Goal: Navigation & Orientation: Understand site structure

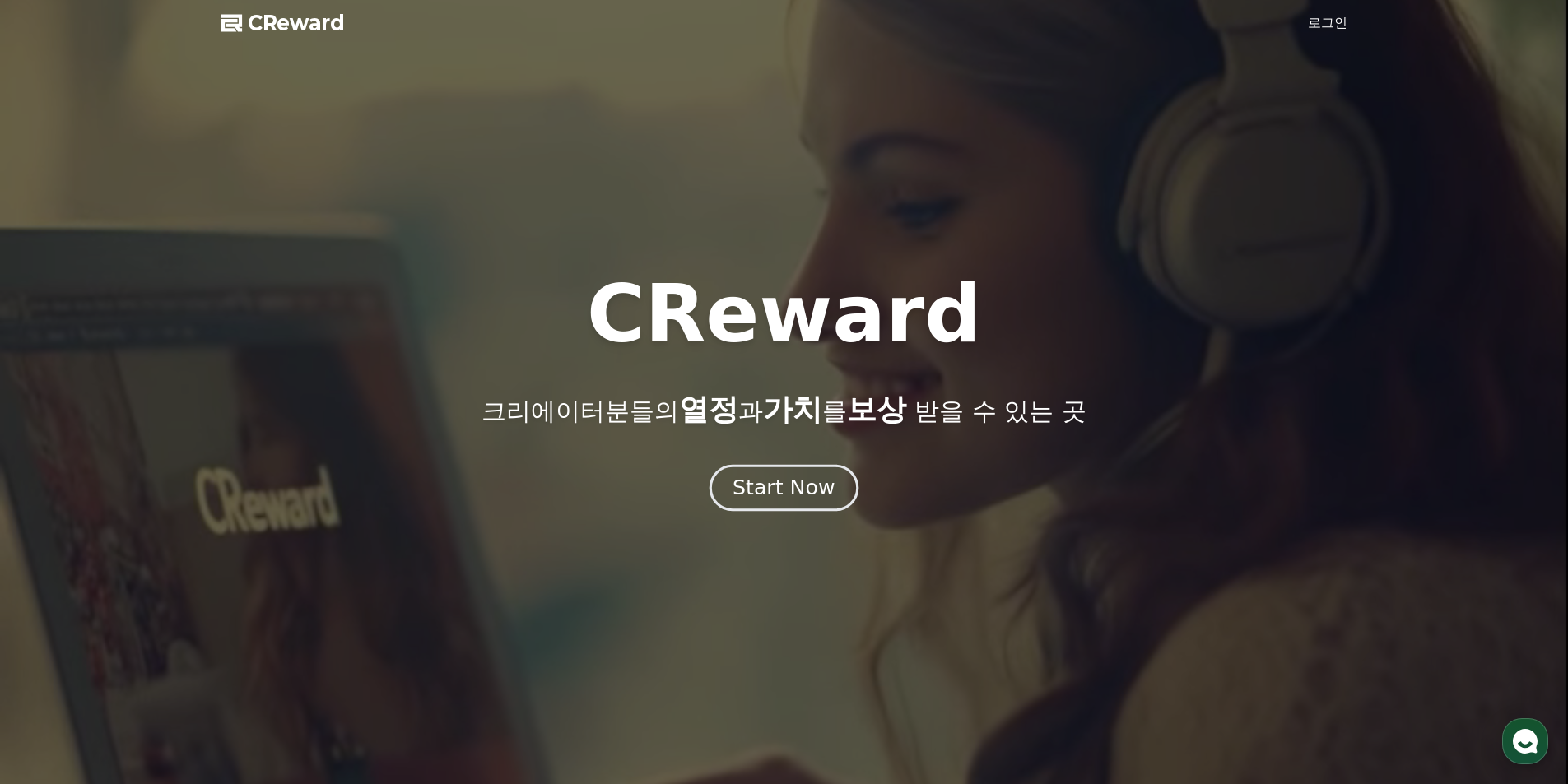
click at [782, 500] on div "Start Now" at bounding box center [784, 488] width 102 height 28
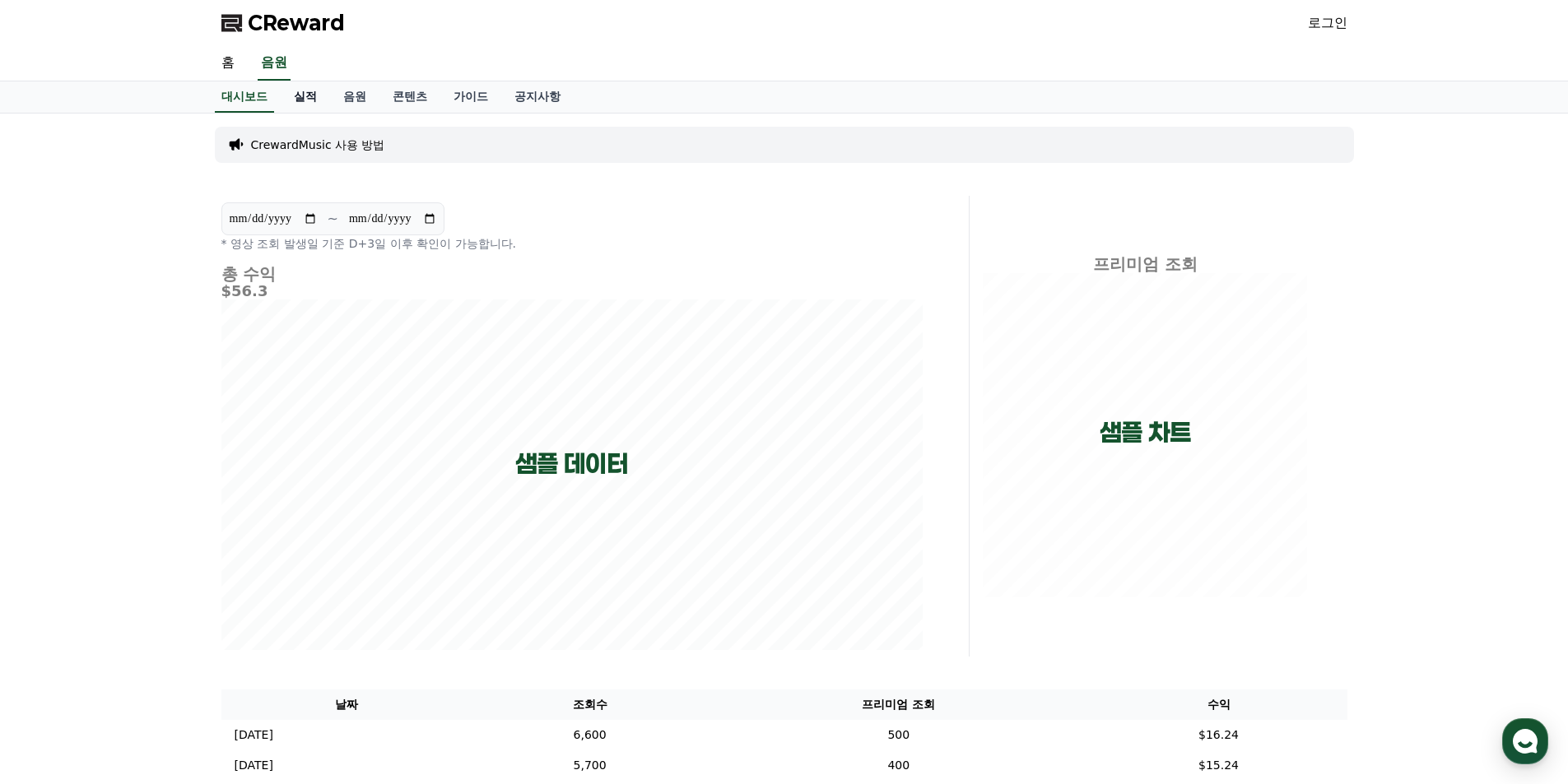
click at [309, 100] on link "실적" at bounding box center [305, 97] width 49 height 31
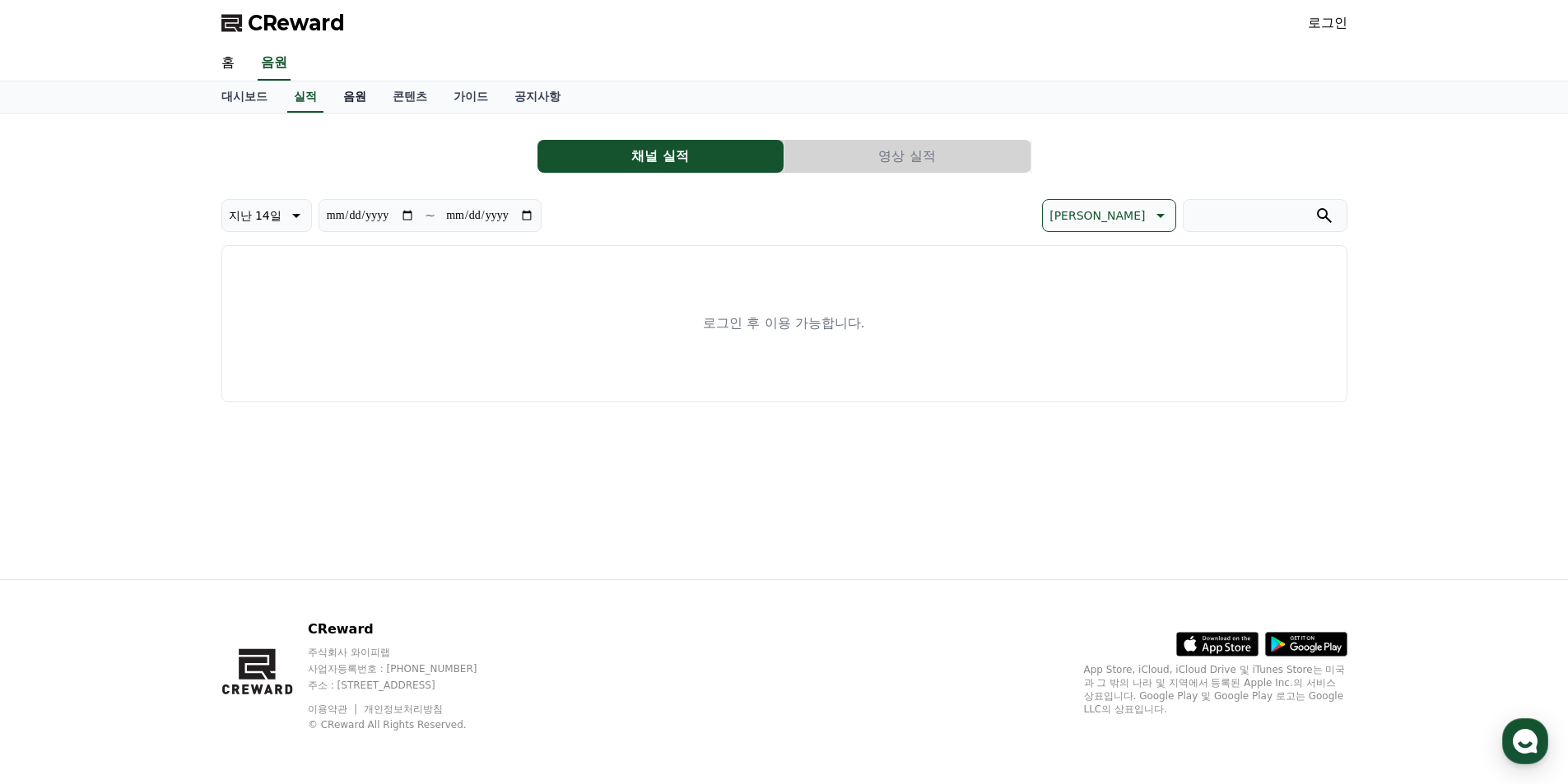
click at [373, 100] on link "음원" at bounding box center [354, 97] width 49 height 31
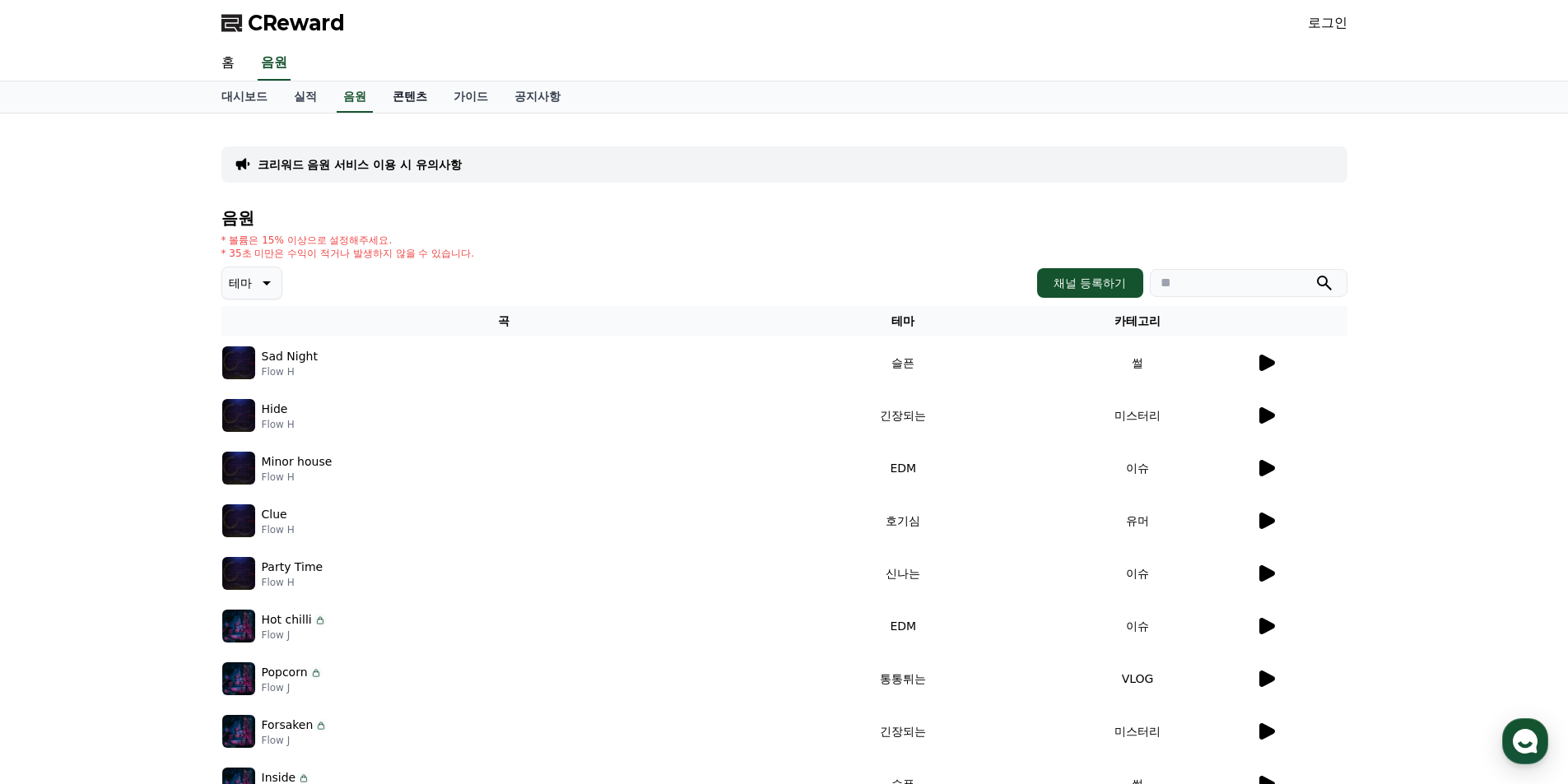
click at [424, 99] on link "콘텐츠" at bounding box center [409, 97] width 61 height 31
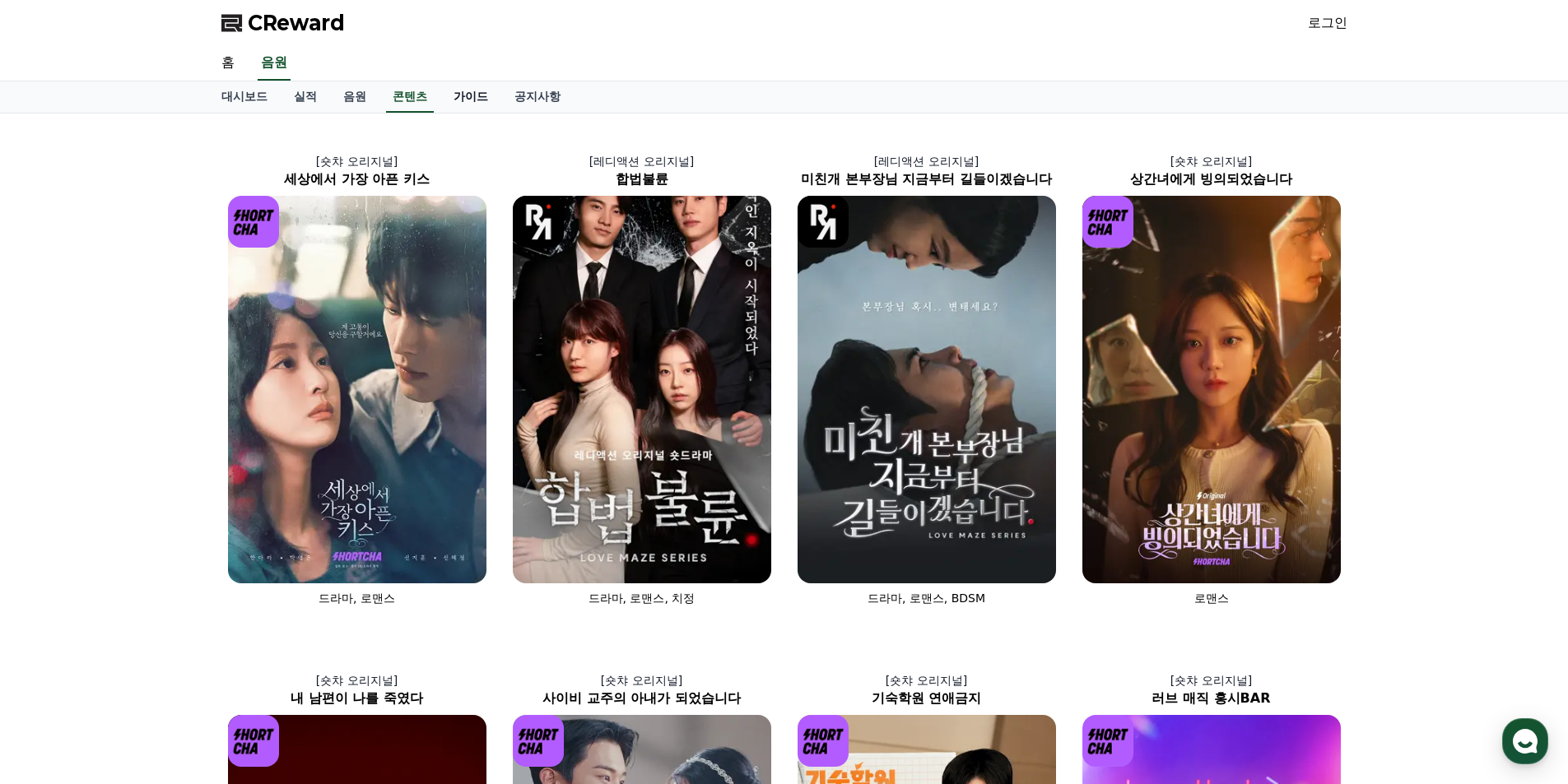
click at [487, 100] on link "가이드" at bounding box center [470, 97] width 61 height 31
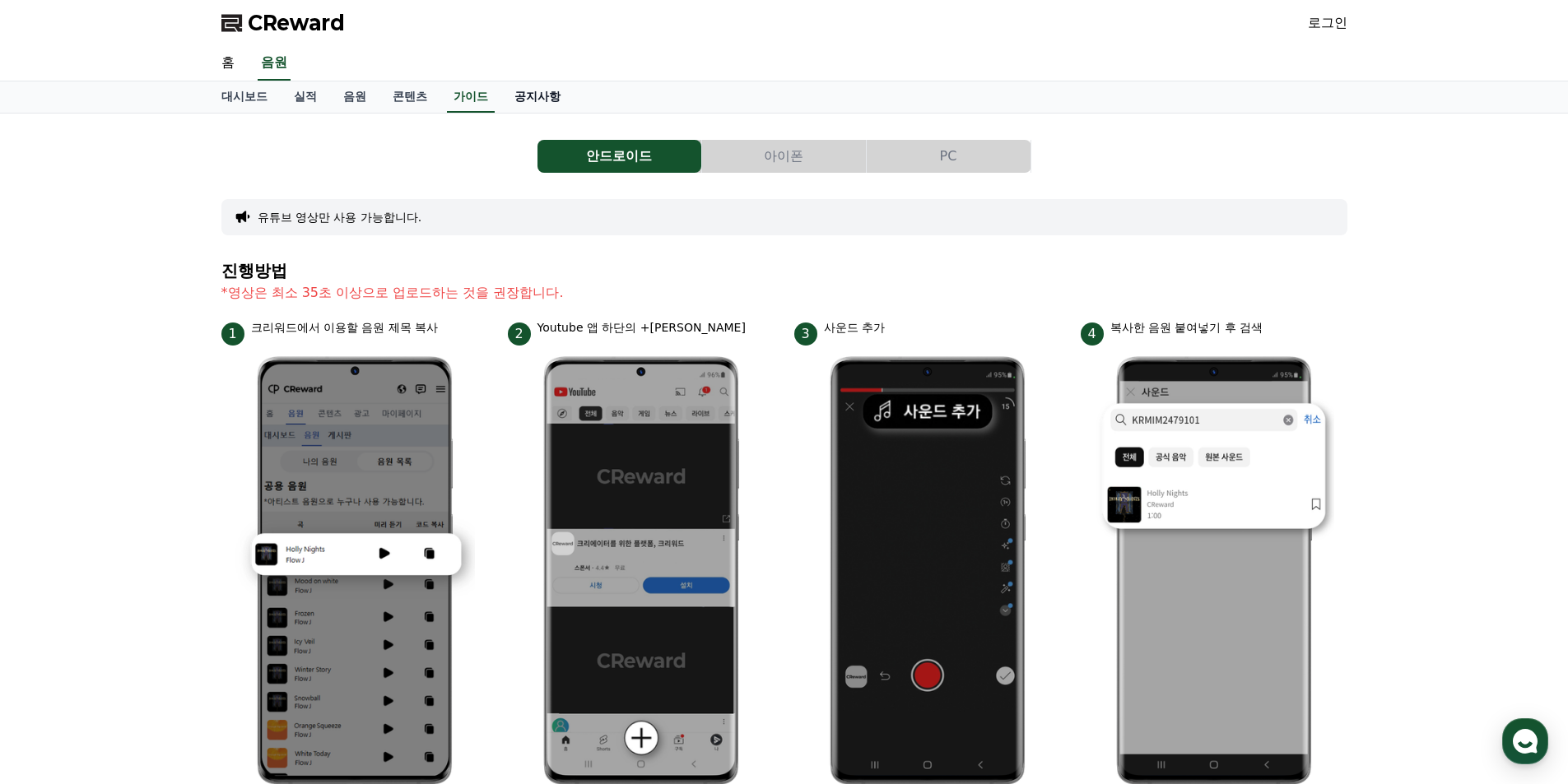
click at [551, 105] on link "공지사항" at bounding box center [537, 97] width 73 height 31
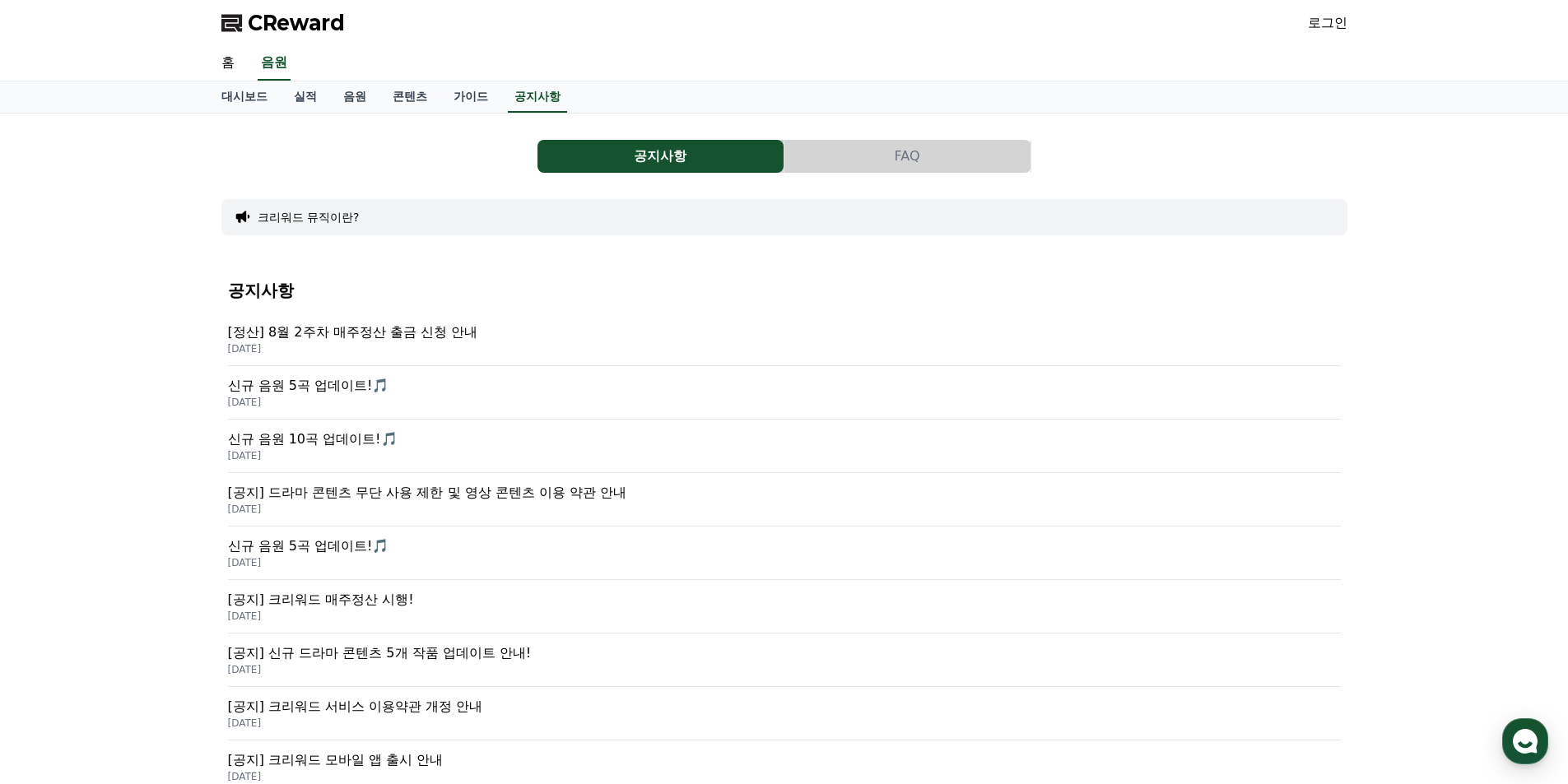
click at [451, 341] on p "[정산] 8월 2주차 매주정산 출금 신청 안내" at bounding box center [784, 332] width 1113 height 20
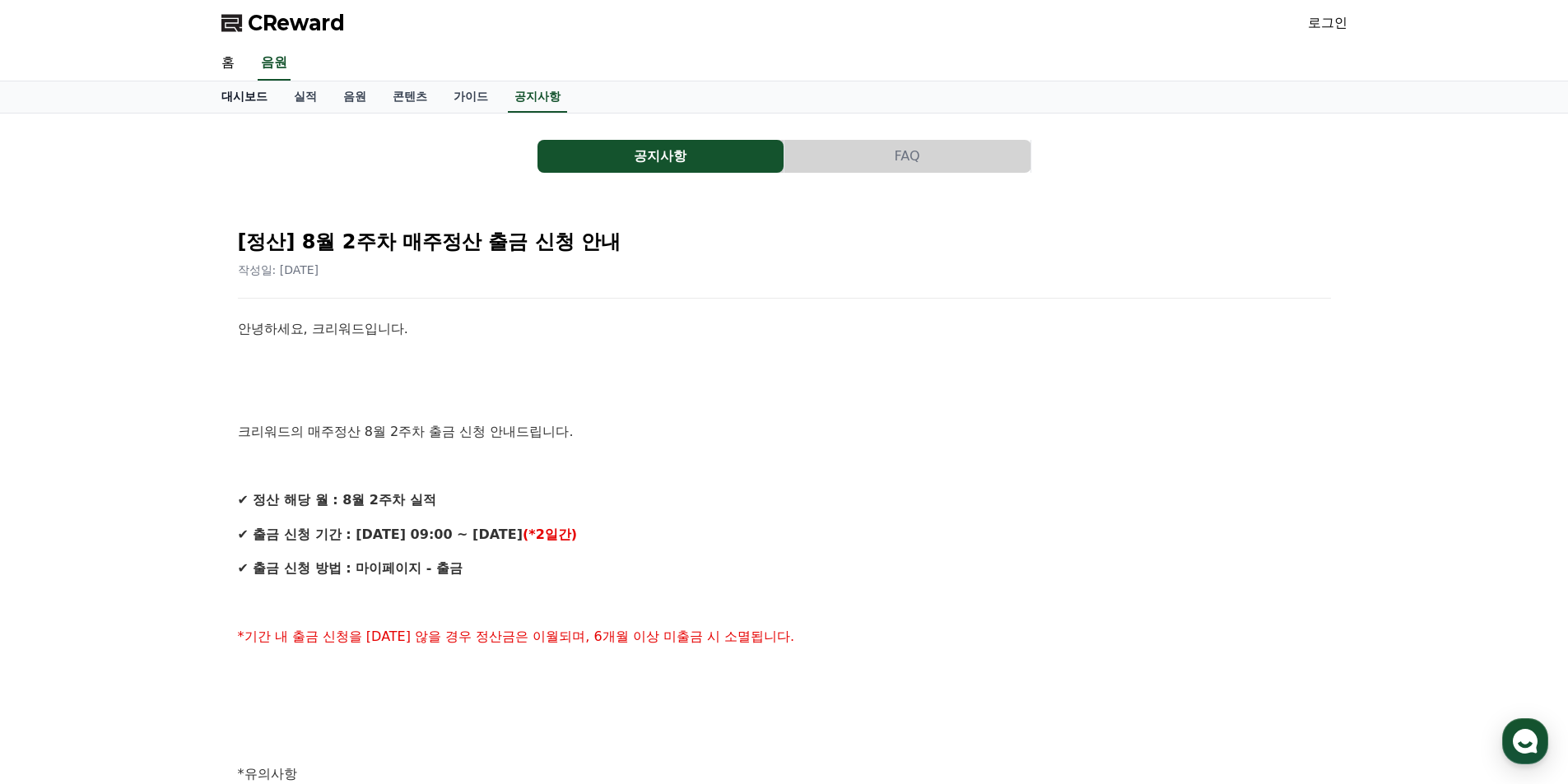
click at [244, 98] on link "대시보드" at bounding box center [244, 97] width 73 height 31
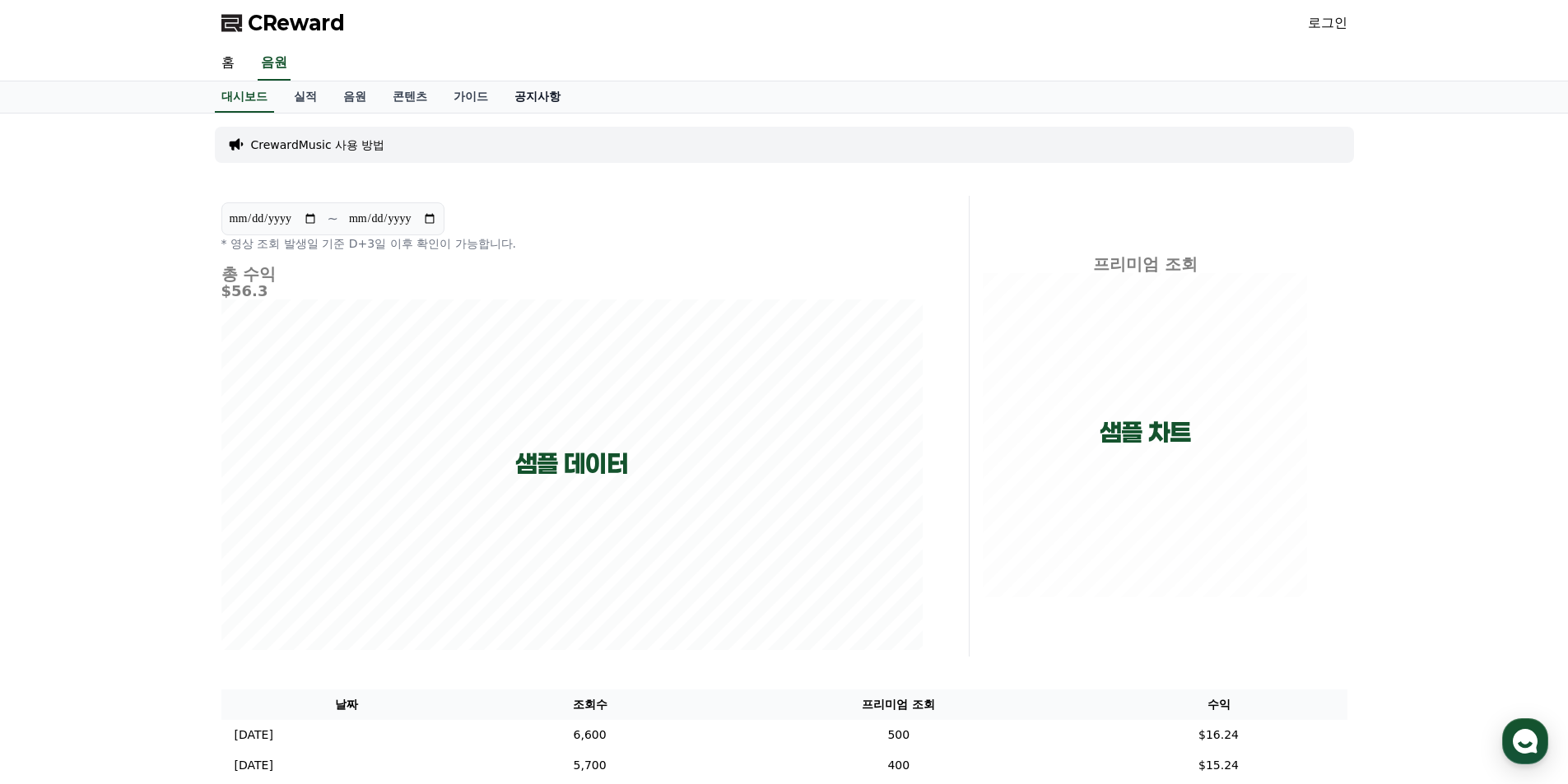
click at [547, 104] on link "공지사항" at bounding box center [537, 97] width 73 height 31
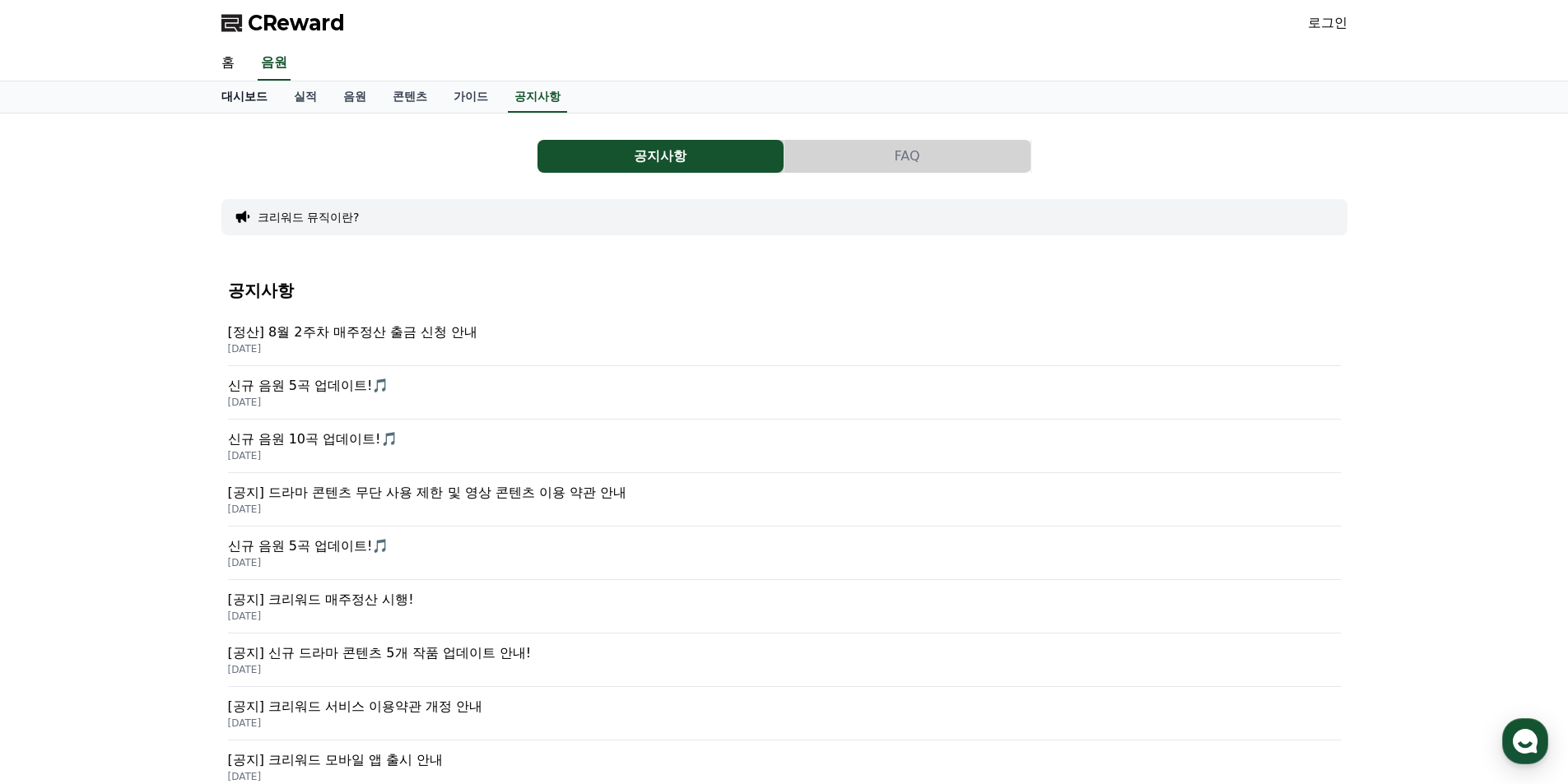
click at [221, 94] on link "대시보드" at bounding box center [244, 97] width 73 height 31
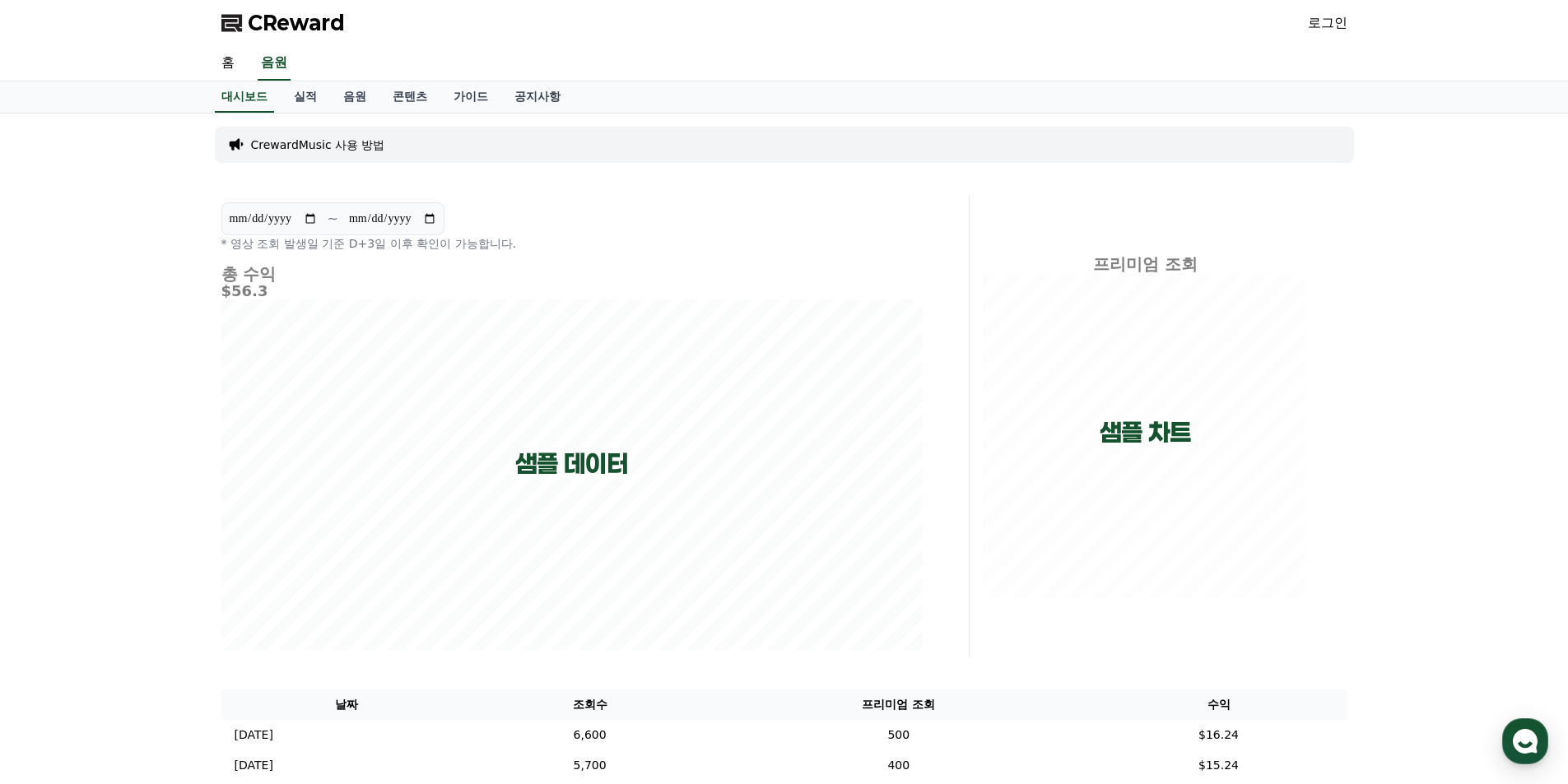
click at [306, 143] on p "CrewardMusic 사용 방법" at bounding box center [317, 145] width 134 height 17
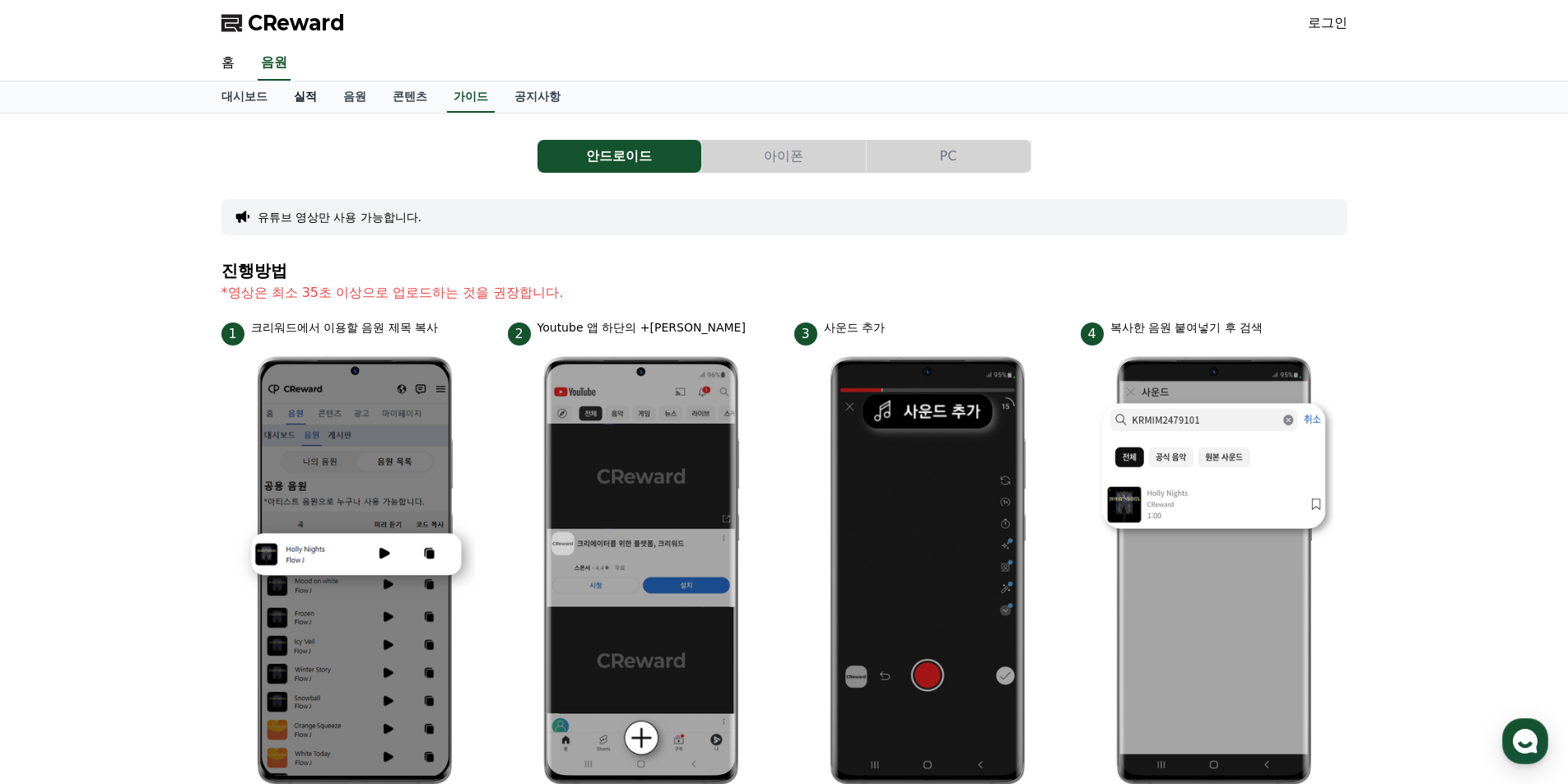
click at [312, 101] on link "실적" at bounding box center [305, 97] width 49 height 31
